Goal: Task Accomplishment & Management: Use online tool/utility

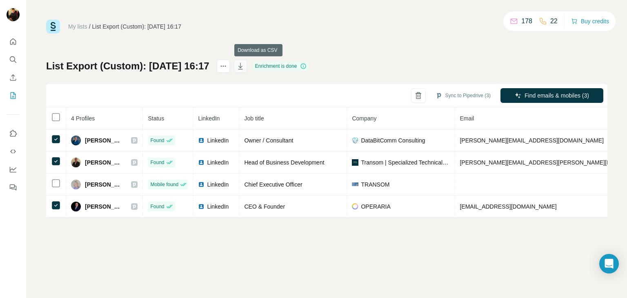
click at [244, 69] on icon "button" at bounding box center [240, 66] width 8 height 8
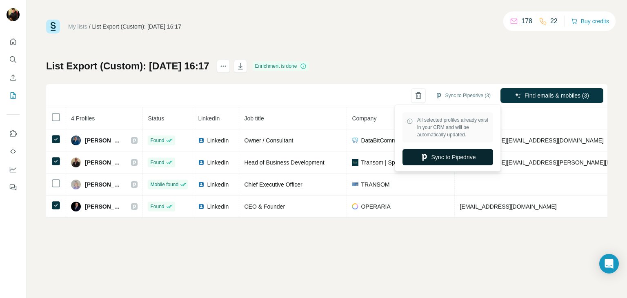
click at [436, 160] on button "Sync to Pipedrive" at bounding box center [447, 157] width 91 height 16
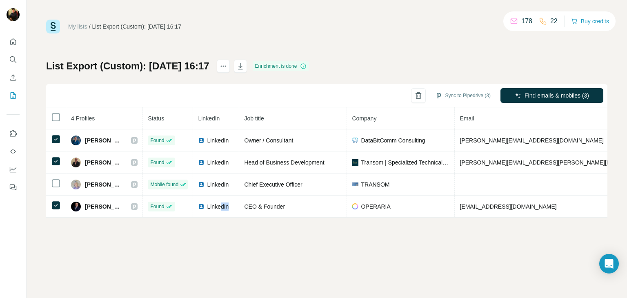
drag, startPoint x: 213, startPoint y: 206, endPoint x: 232, endPoint y: 222, distance: 25.0
click at [232, 222] on div "My lists / List Export (Custom): 18/08/2025 16:17 178 22 Buy credits List Expor…" at bounding box center [327, 149] width 600 height 298
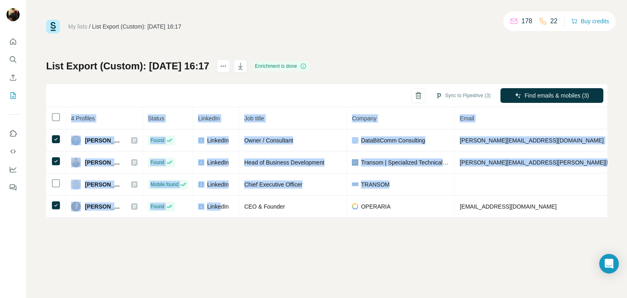
click at [262, 235] on div "My lists / List Export (Custom): 18/08/2025 16:17 178 22 Buy credits List Expor…" at bounding box center [327, 149] width 600 height 298
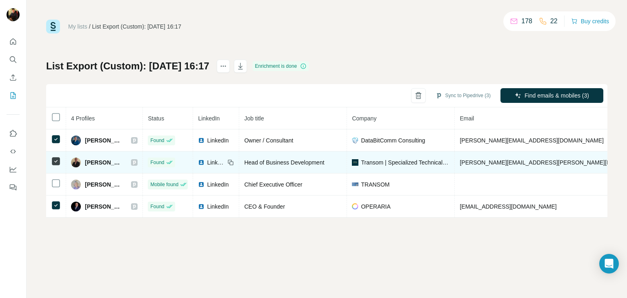
click at [198, 162] on img at bounding box center [201, 162] width 7 height 7
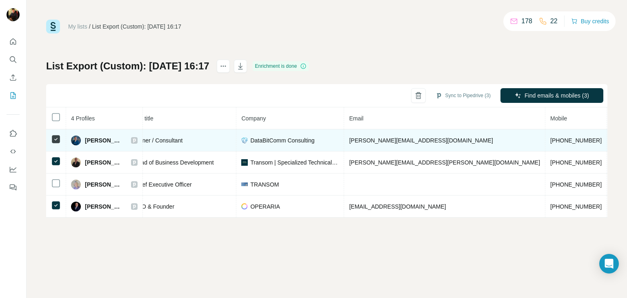
scroll to position [0, 163]
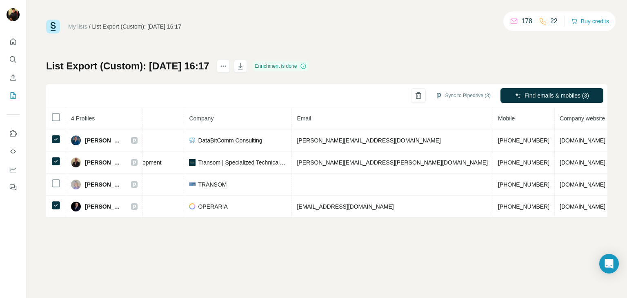
click at [569, 58] on div "My lists / List Export (Custom): 18/08/2025 16:17 178 22 Buy credits List Expor…" at bounding box center [326, 119] width 561 height 198
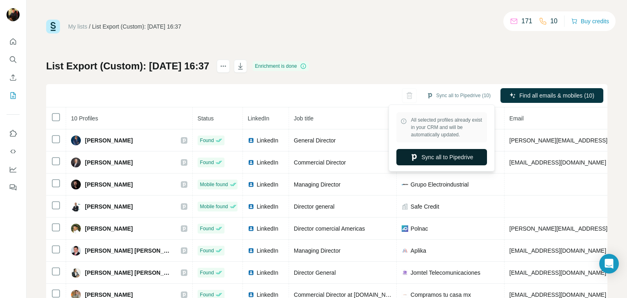
click at [421, 157] on button "Sync all to Pipedrive" at bounding box center [441, 157] width 91 height 16
